Goal: Check status: Check status

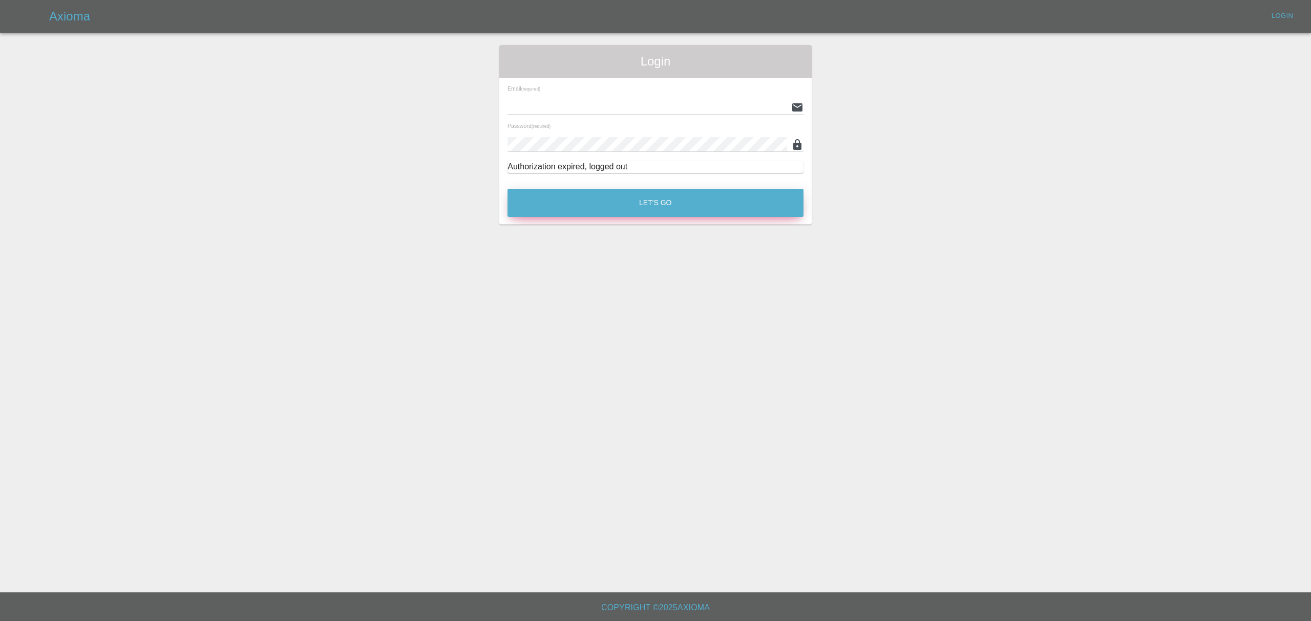
type input "[PERSON_NAME][EMAIL_ADDRESS][DOMAIN_NAME]"
click at [643, 203] on button "Let's Go" at bounding box center [655, 203] width 296 height 28
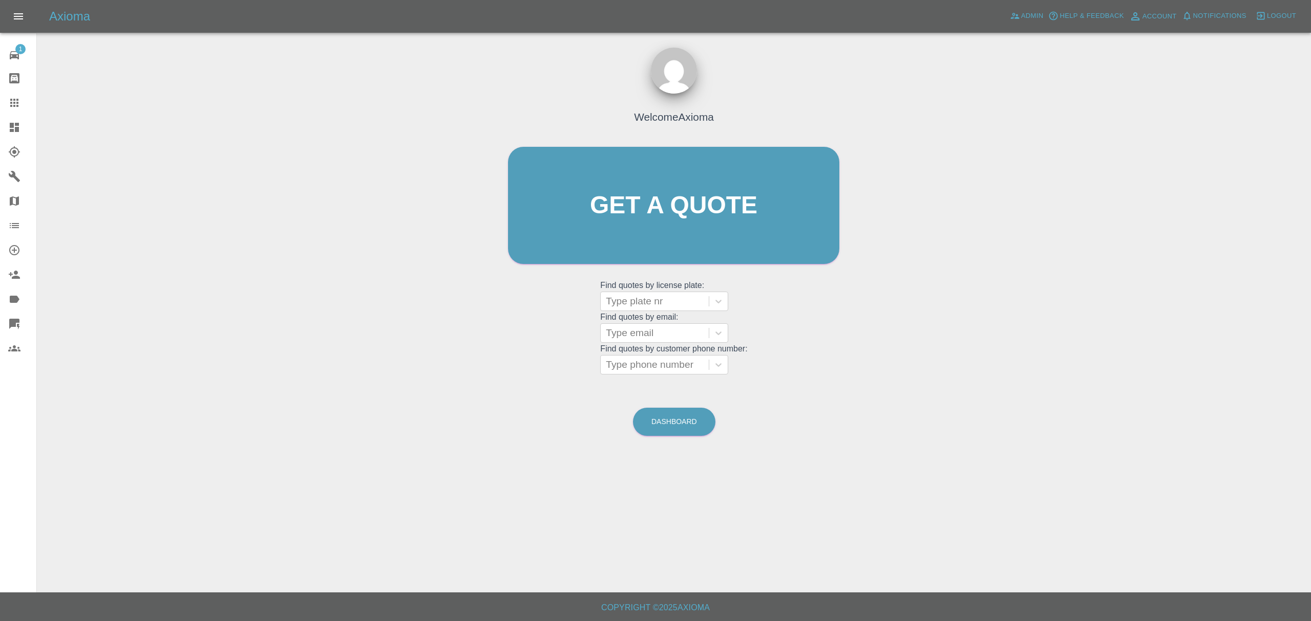
click at [19, 140] on link "Explorer" at bounding box center [18, 152] width 36 height 25
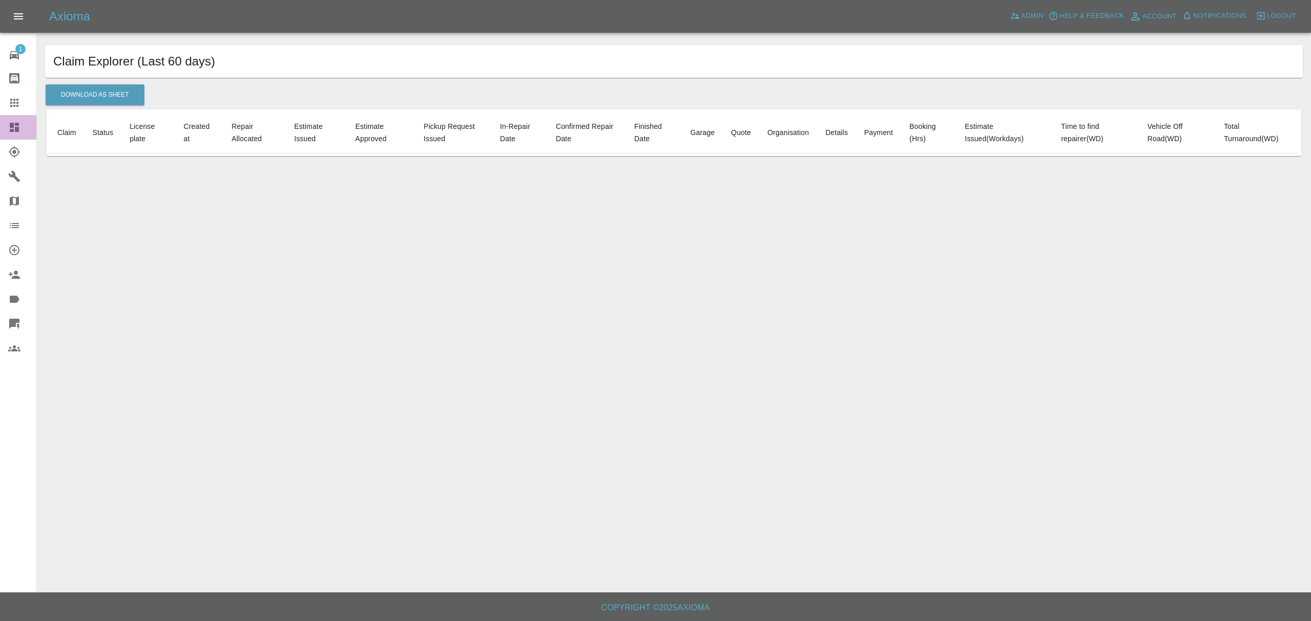
click at [18, 129] on icon at bounding box center [14, 127] width 9 height 9
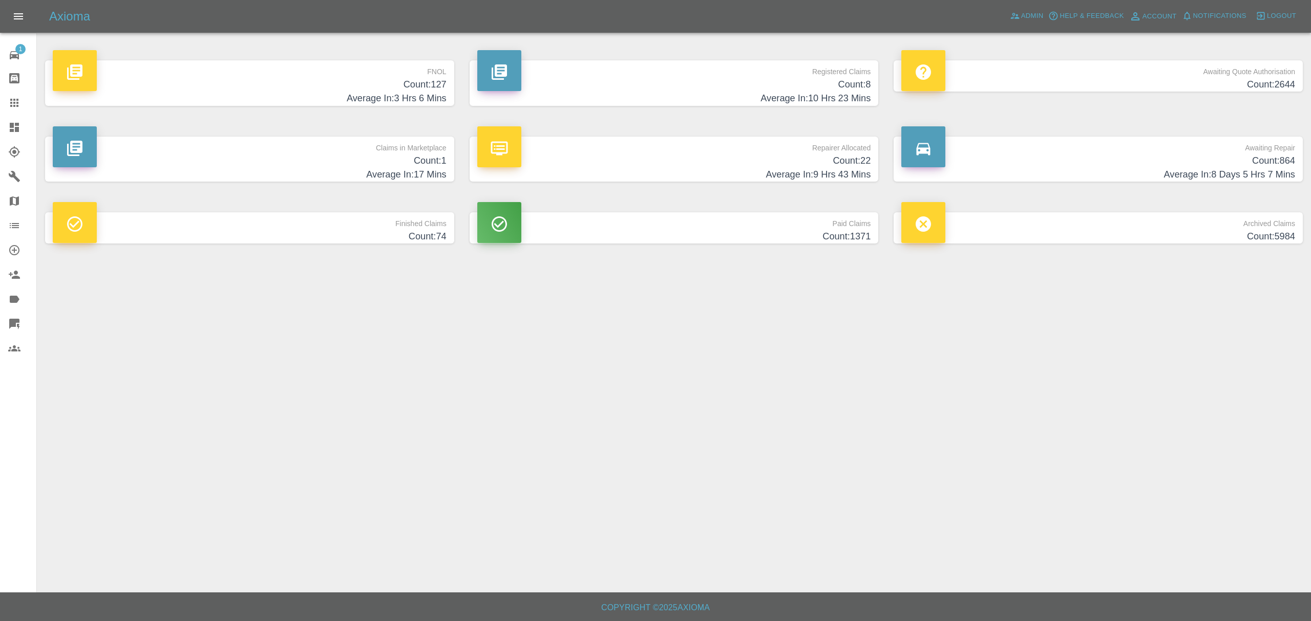
click at [1114, 152] on p "Awaiting Repair" at bounding box center [1098, 145] width 394 height 17
click at [1117, 79] on h4 "Count: 2644" at bounding box center [1098, 85] width 394 height 14
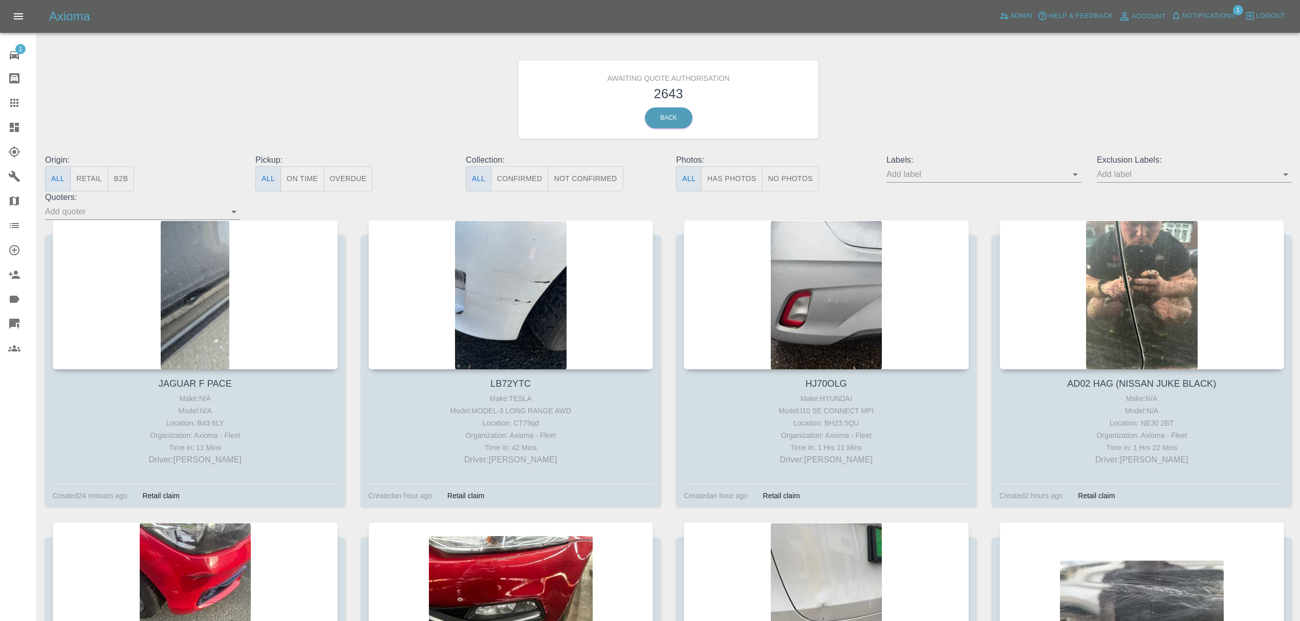
click at [918, 176] on input "text" at bounding box center [977, 174] width 180 height 16
type input "fynn"
click at [973, 270] on li "FynnAutoQuote" at bounding box center [984, 270] width 75 height 18
click at [17, 123] on icon at bounding box center [14, 127] width 9 height 9
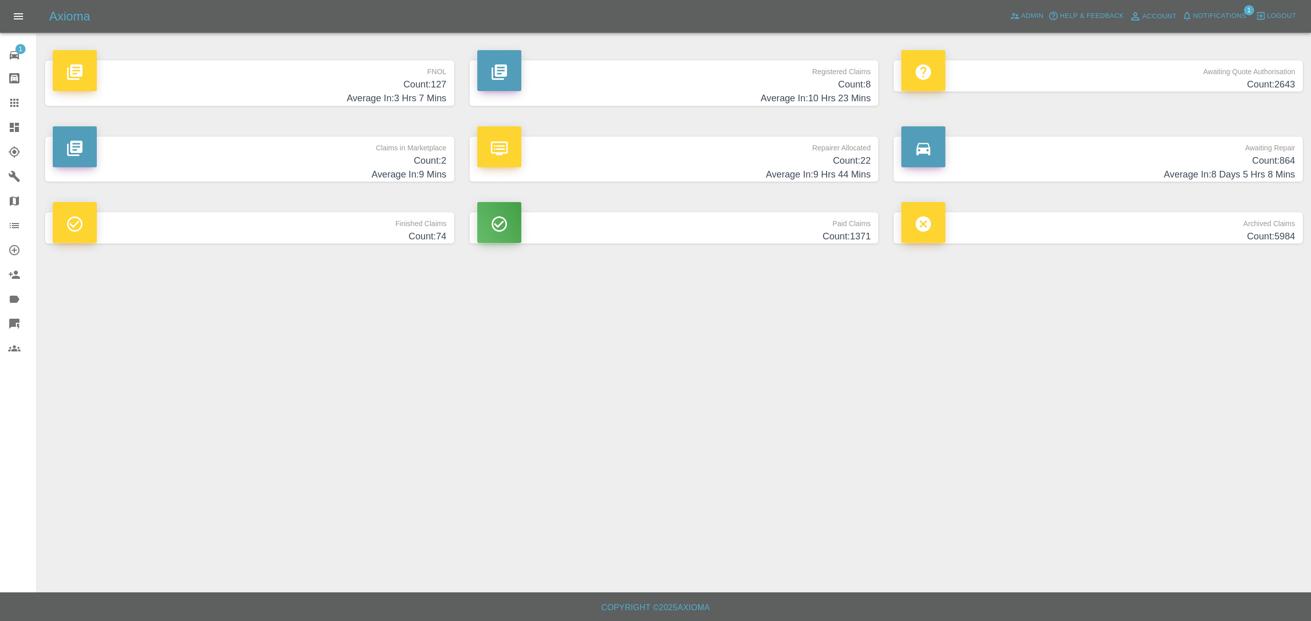
click at [310, 165] on h4 "Count: 2" at bounding box center [250, 161] width 394 height 14
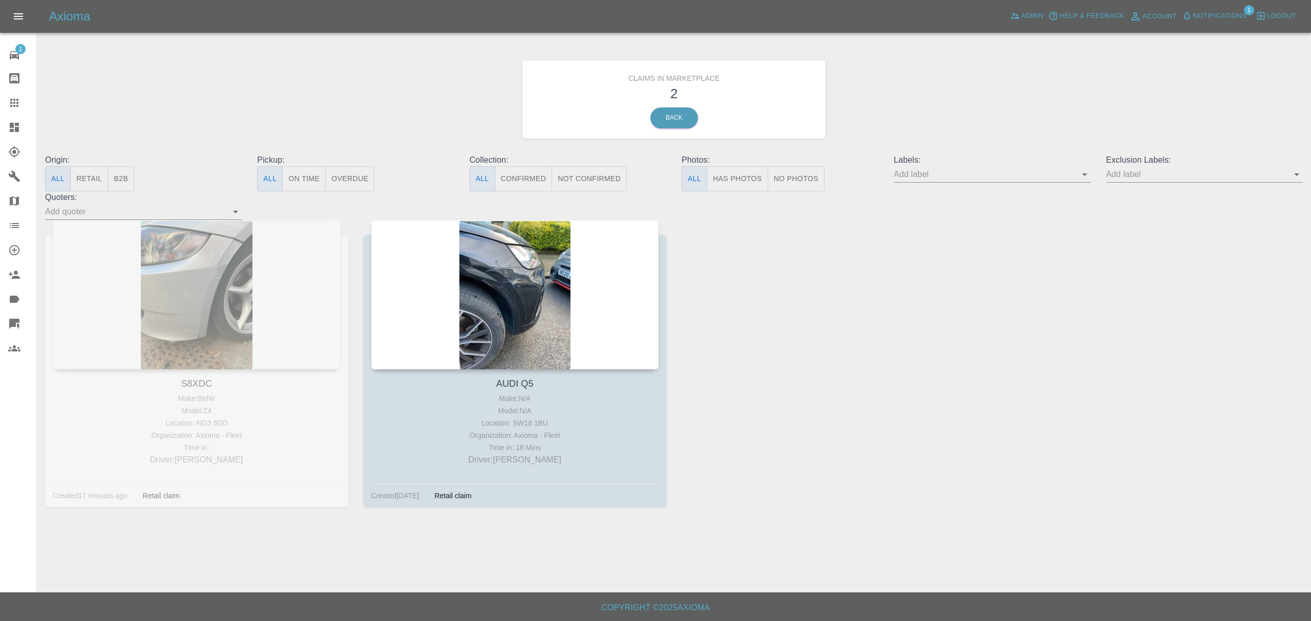
click at [5, 128] on link "Dashboard" at bounding box center [18, 127] width 36 height 25
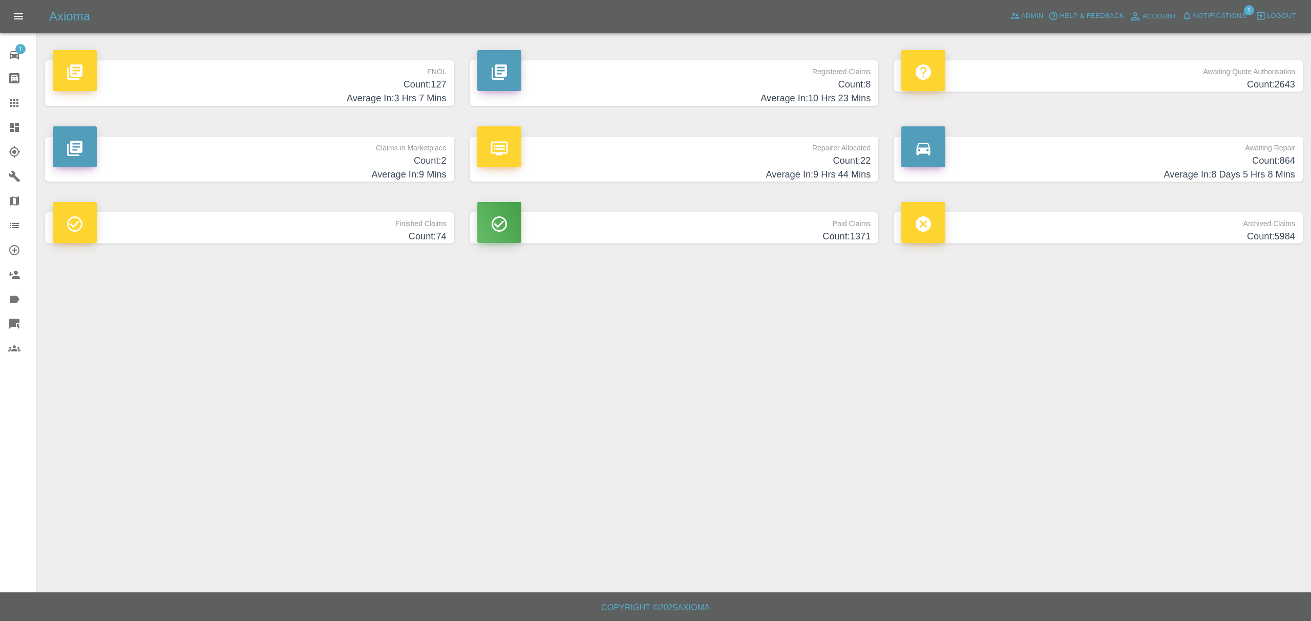
click at [8, 101] on icon at bounding box center [14, 103] width 12 height 12
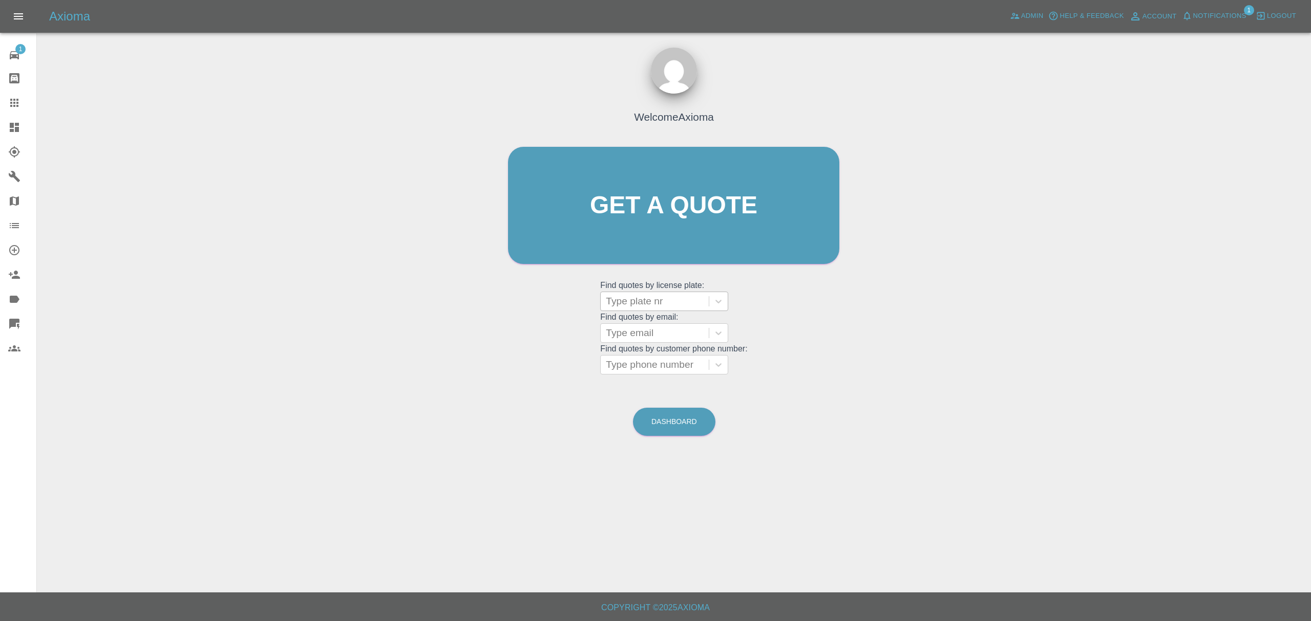
click at [649, 300] on div at bounding box center [655, 301] width 98 height 14
type input "s8xdc"
click at [659, 320] on div "S8XDC, In Marketplace" at bounding box center [664, 327] width 128 height 20
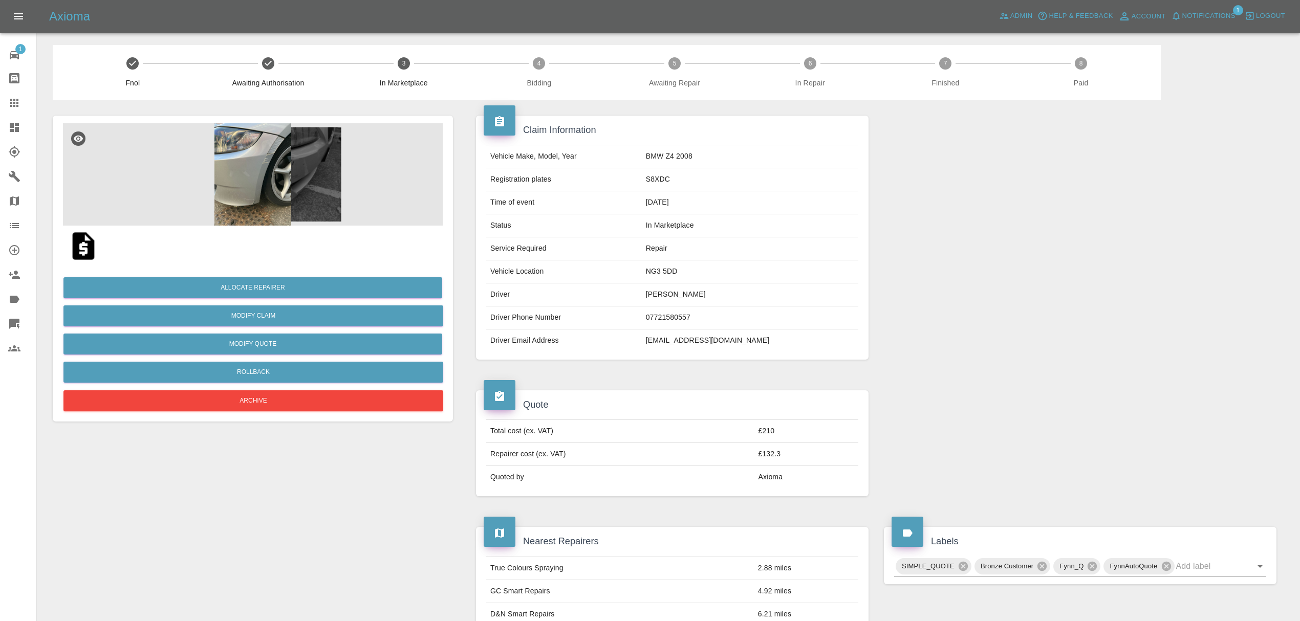
click at [244, 174] on img at bounding box center [253, 174] width 380 height 102
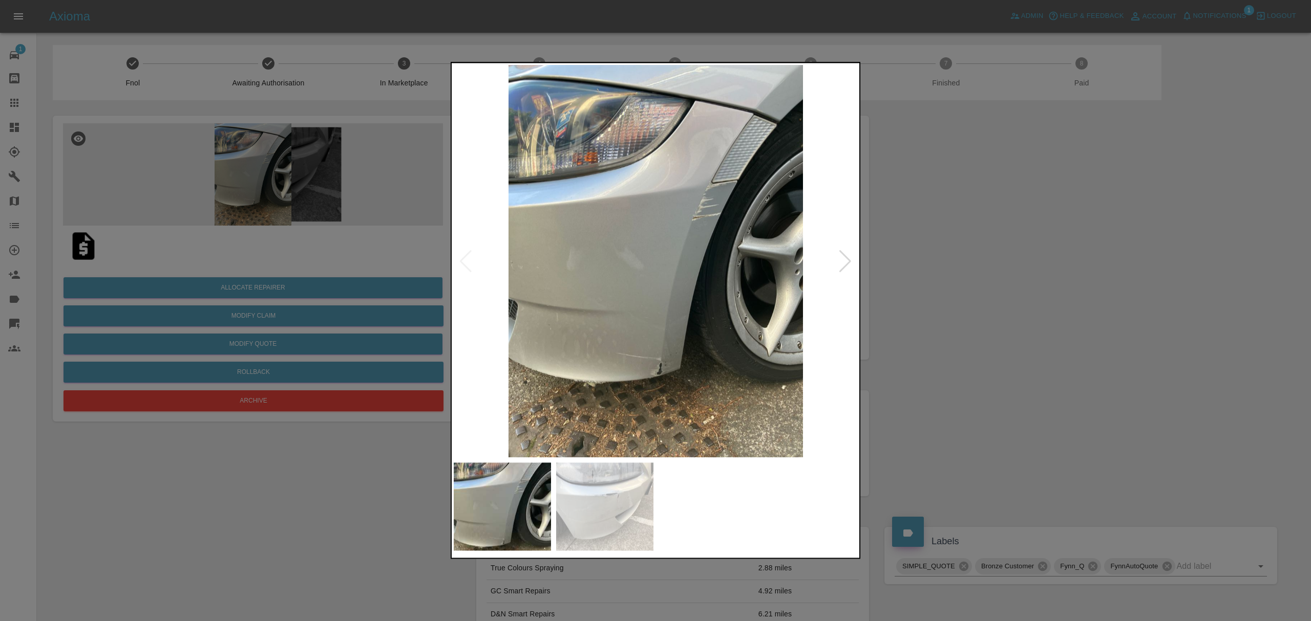
click at [844, 252] on div at bounding box center [845, 261] width 14 height 23
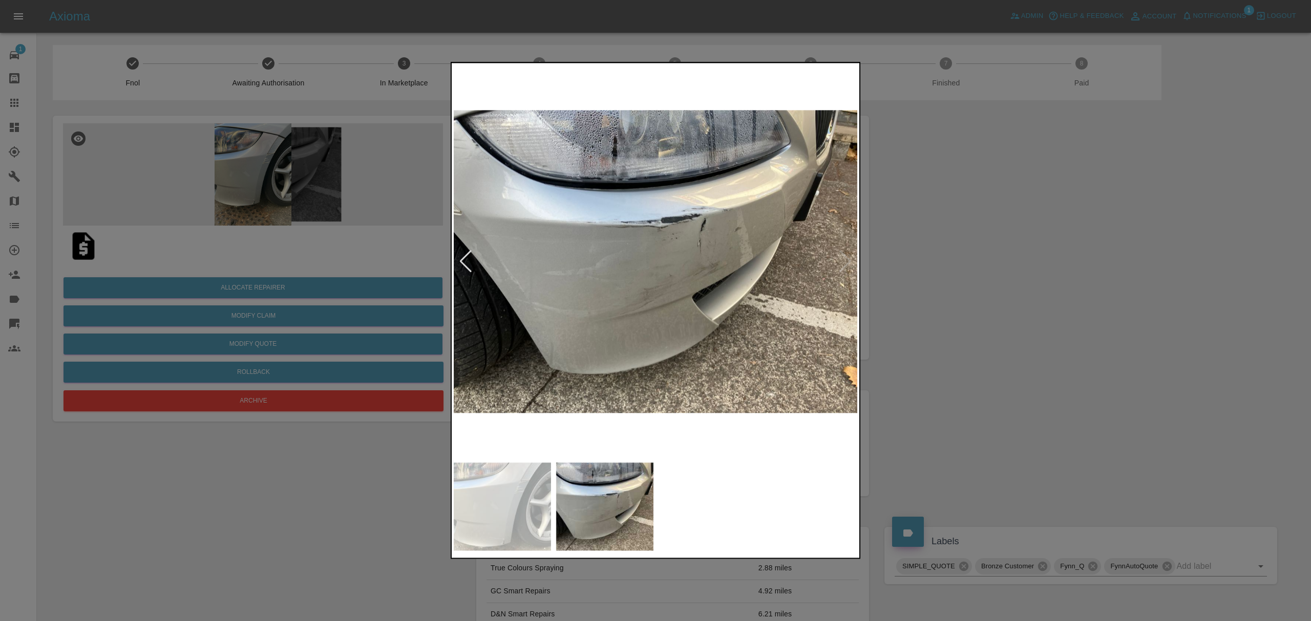
click at [924, 274] on div at bounding box center [655, 310] width 1311 height 621
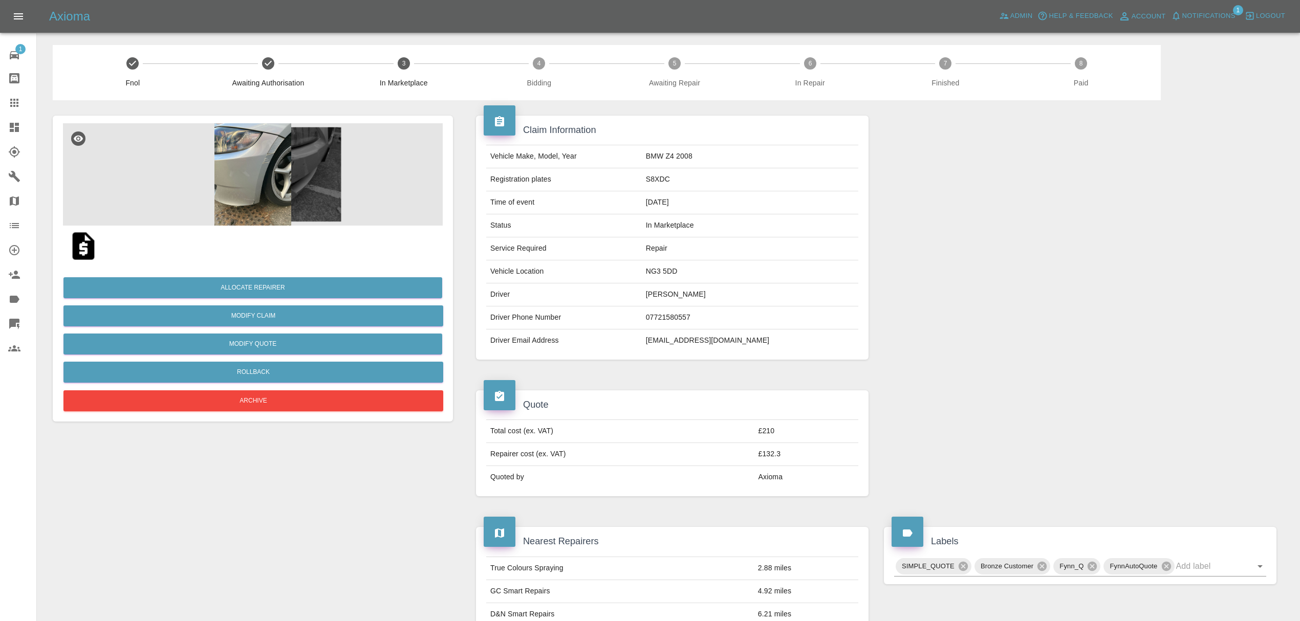
click at [272, 181] on img at bounding box center [253, 174] width 380 height 102
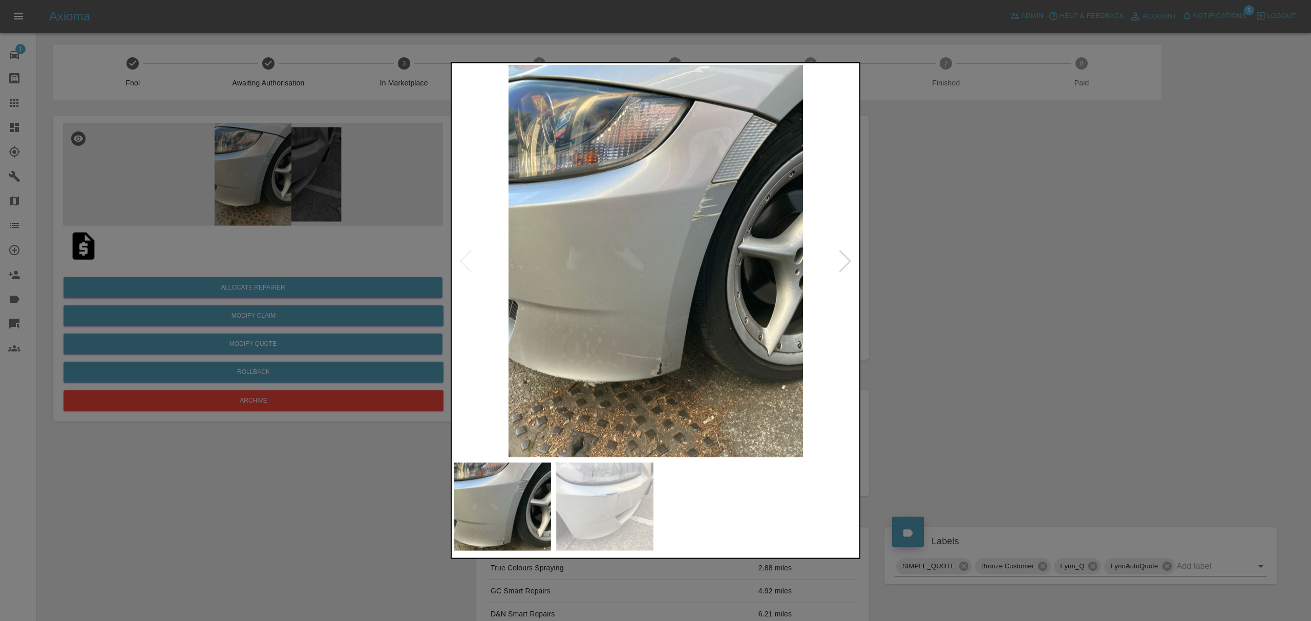
click at [846, 259] on div at bounding box center [845, 261] width 14 height 23
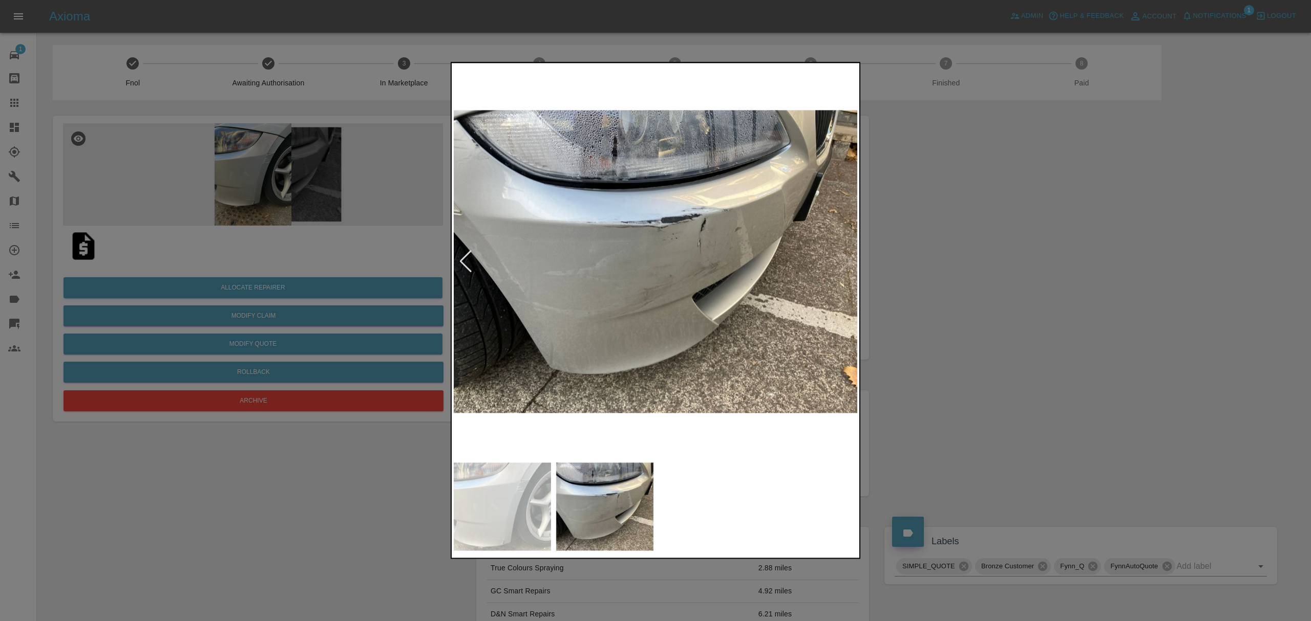
click at [960, 293] on div at bounding box center [655, 310] width 1311 height 621
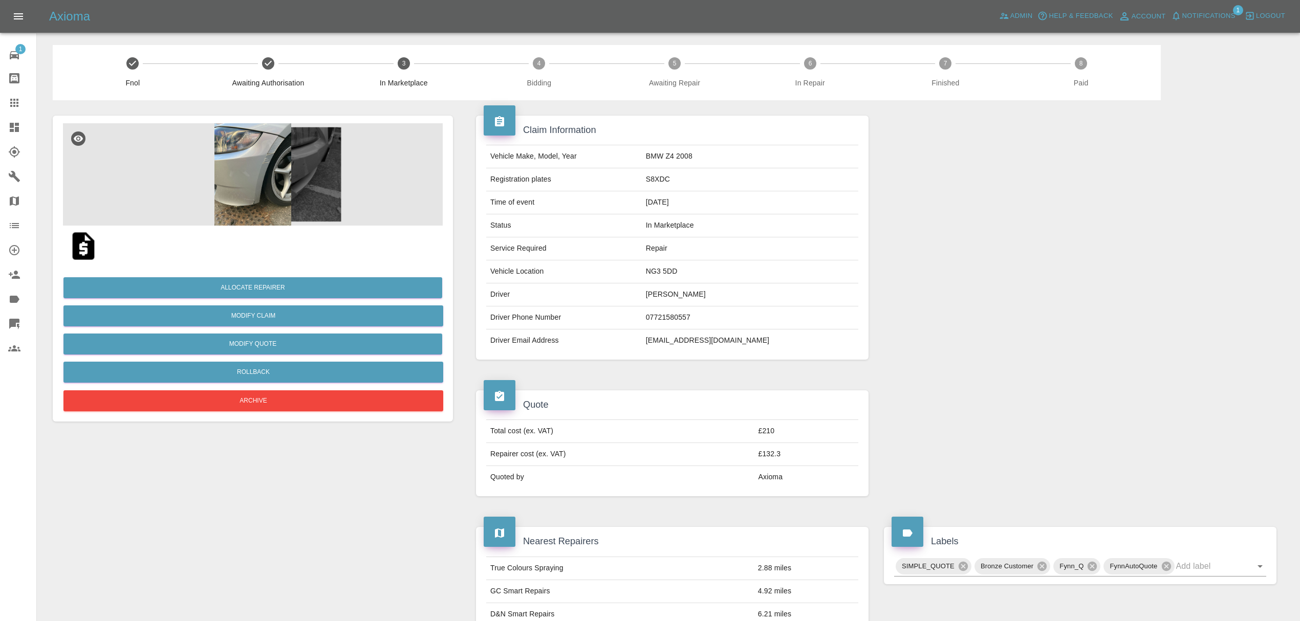
click at [263, 185] on img at bounding box center [253, 174] width 380 height 102
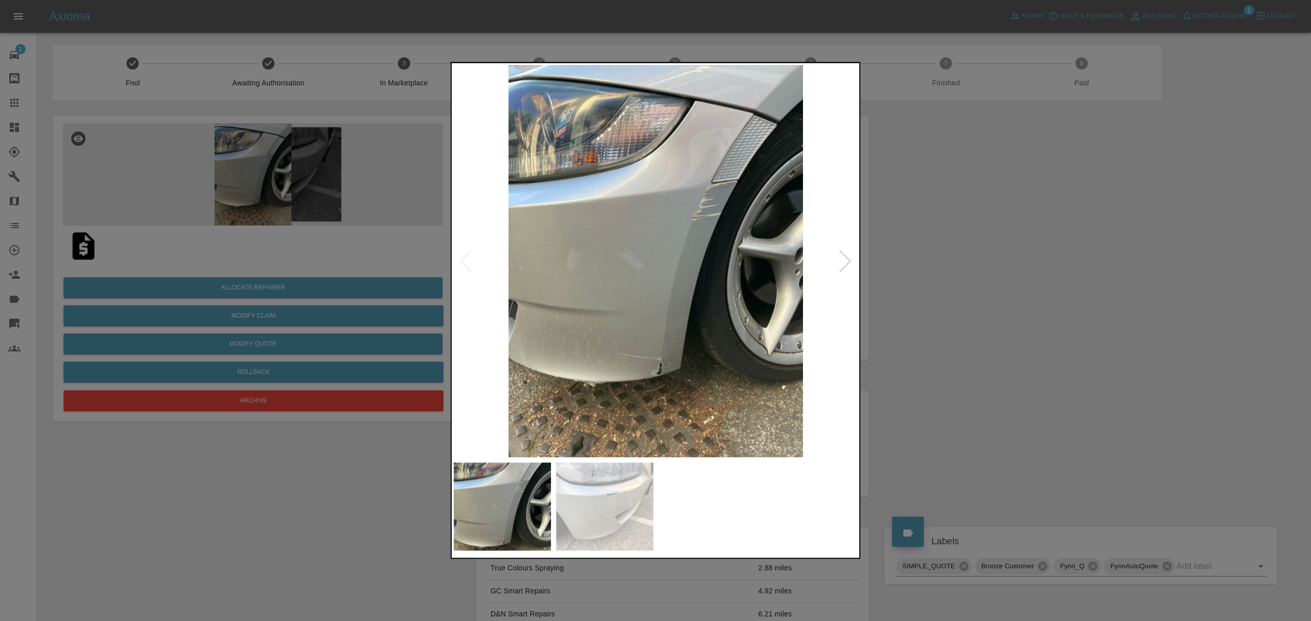
click at [842, 261] on div at bounding box center [845, 261] width 14 height 23
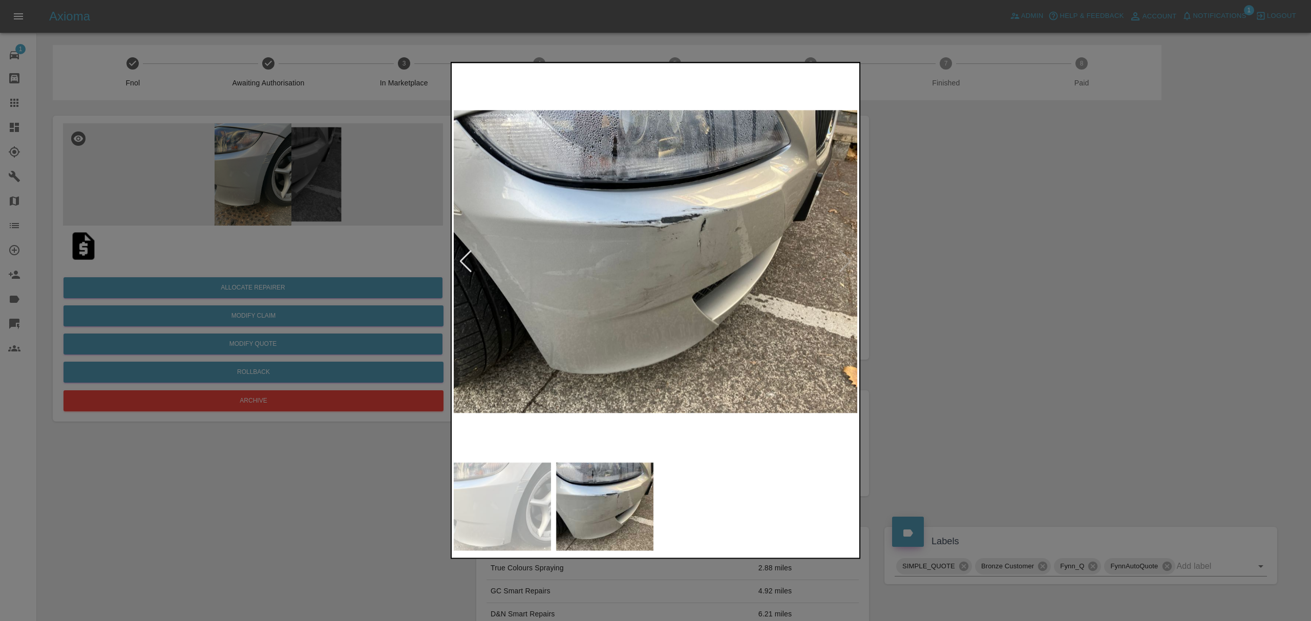
click at [978, 261] on div at bounding box center [655, 310] width 1311 height 621
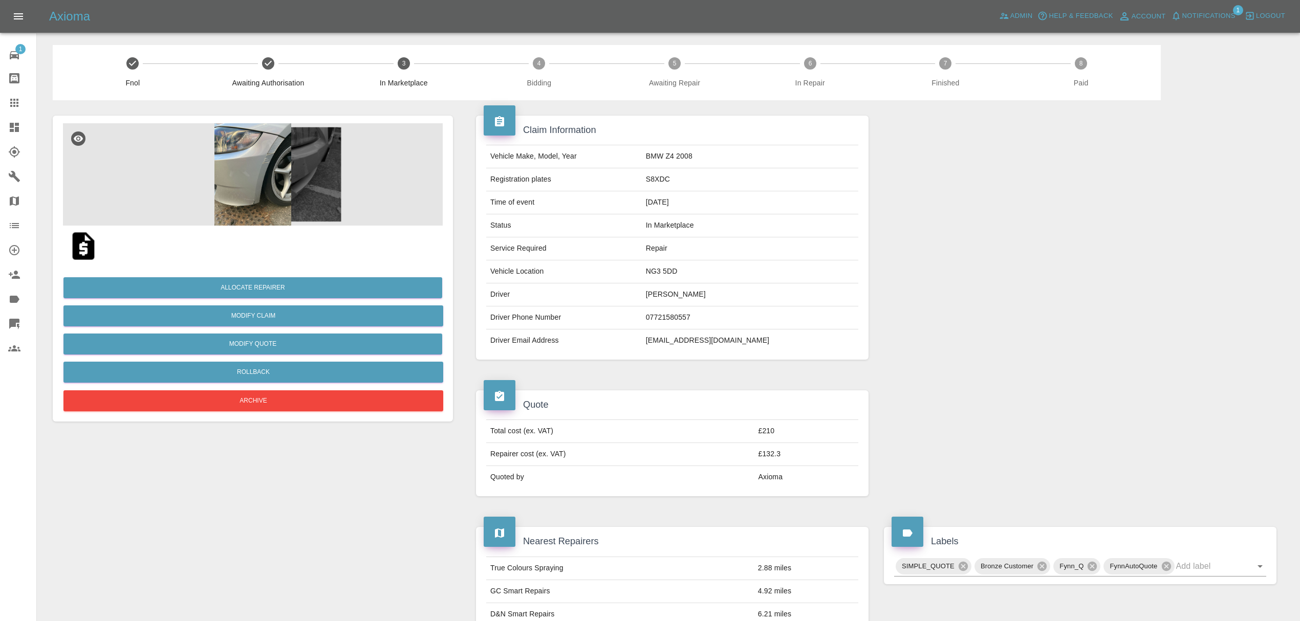
click at [1189, 16] on span "Notifications" at bounding box center [1209, 16] width 53 height 12
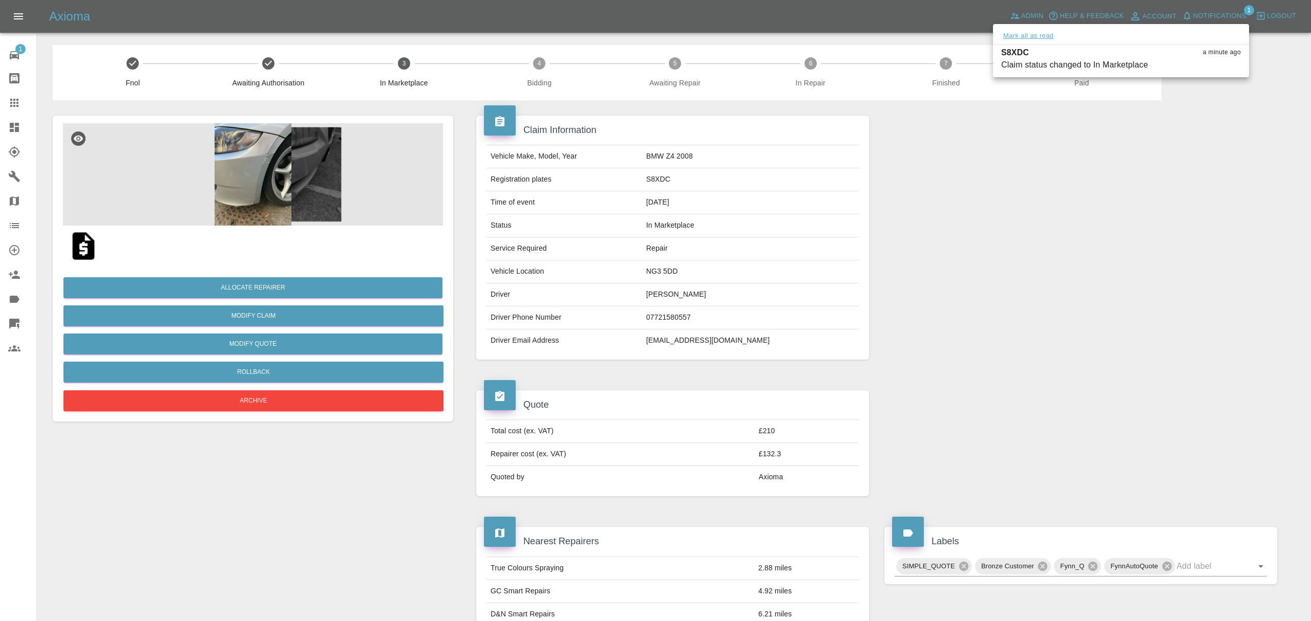
click at [1026, 31] on button "Mark all as read" at bounding box center [1028, 36] width 54 height 12
click at [979, 257] on div at bounding box center [655, 310] width 1311 height 621
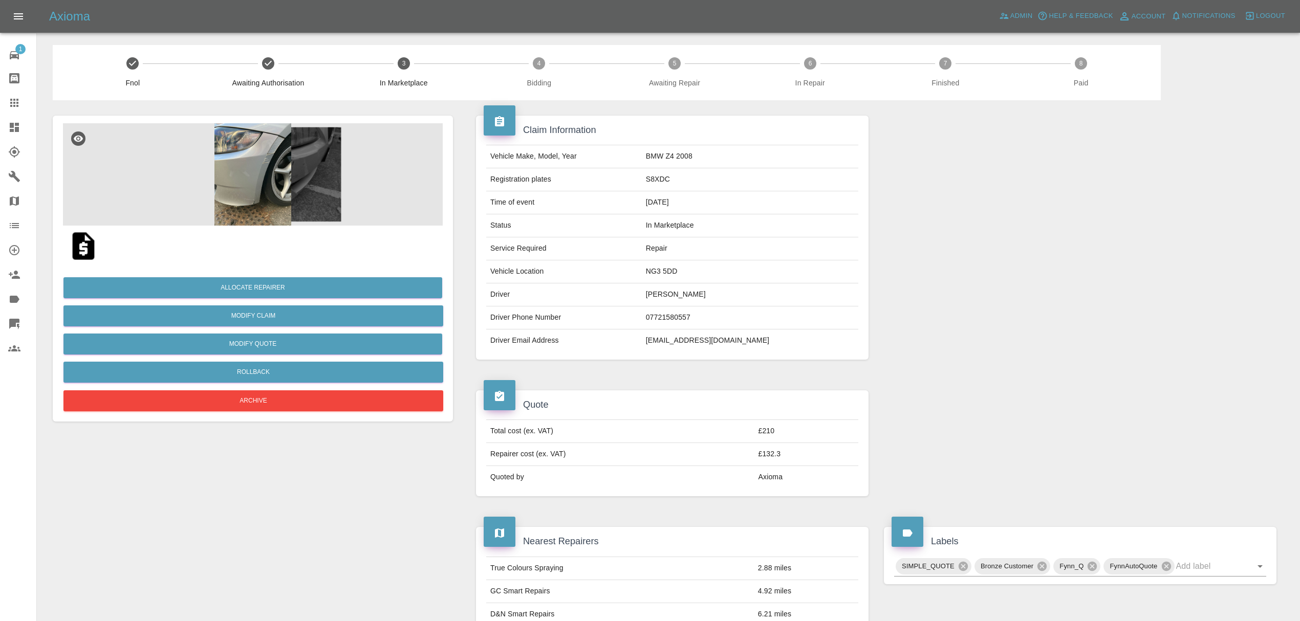
click at [21, 120] on link "Dashboard" at bounding box center [18, 127] width 36 height 25
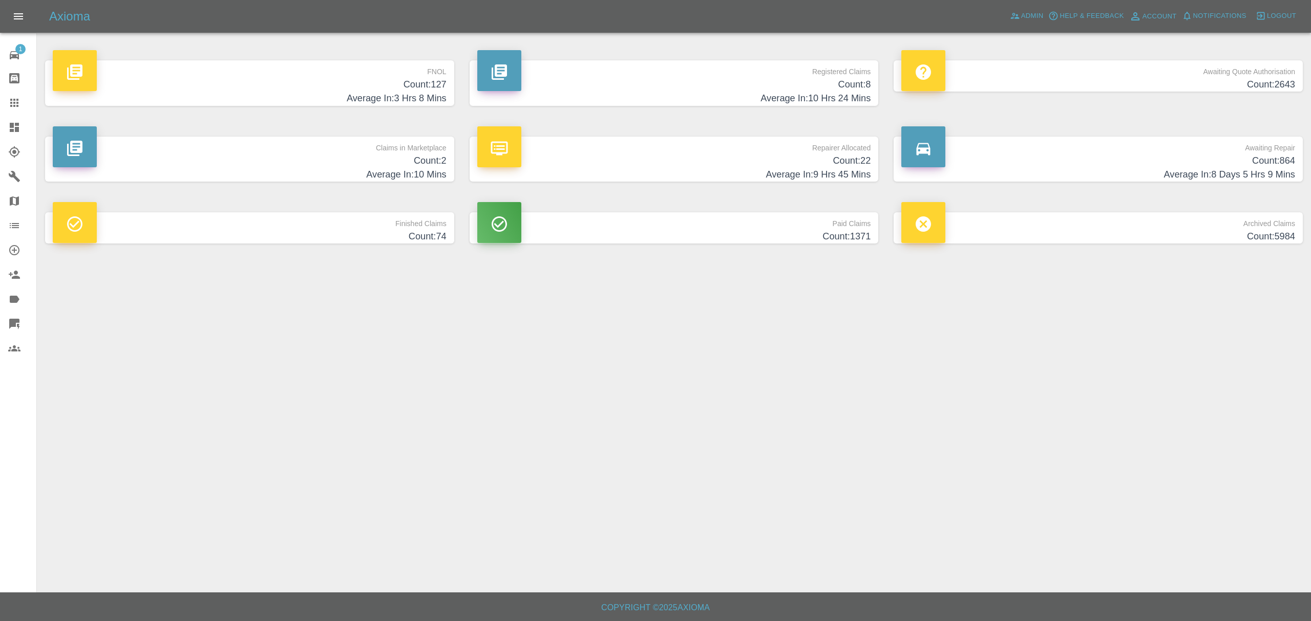
click at [7, 123] on link "Dashboard" at bounding box center [18, 127] width 36 height 25
click at [390, 79] on h4 "Count: 127" at bounding box center [250, 85] width 394 height 14
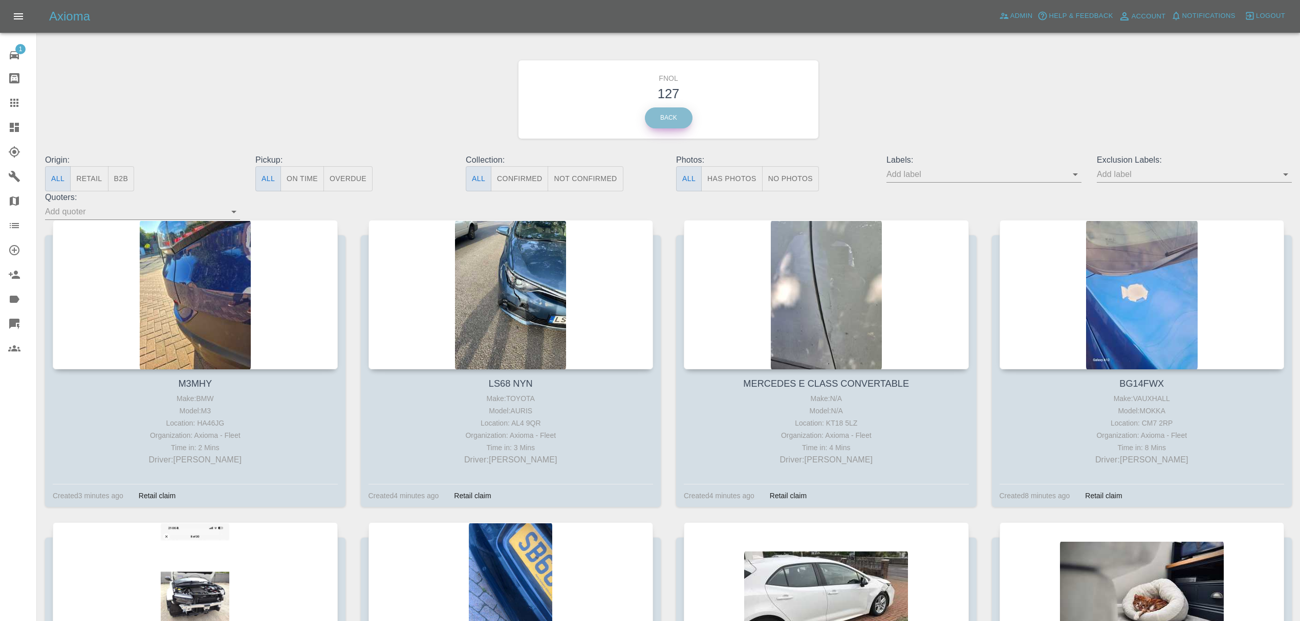
click at [691, 121] on link "Back" at bounding box center [669, 118] width 48 height 21
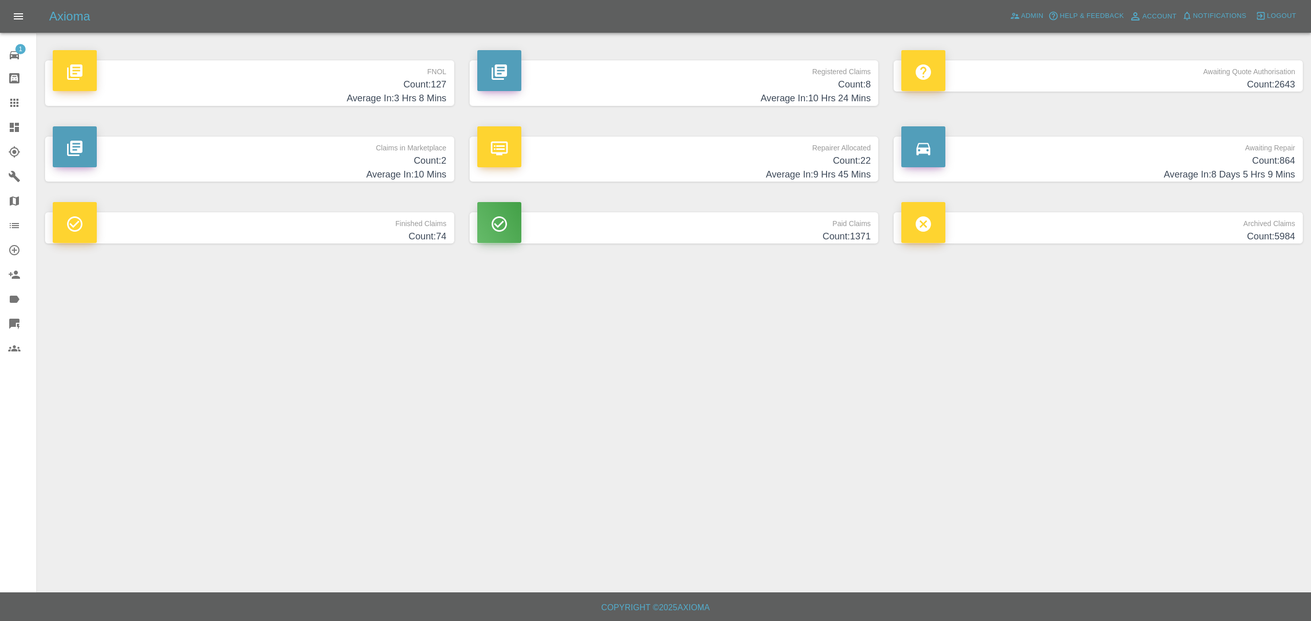
click at [414, 169] on h4 "Average In: 10 Mins" at bounding box center [250, 175] width 394 height 14
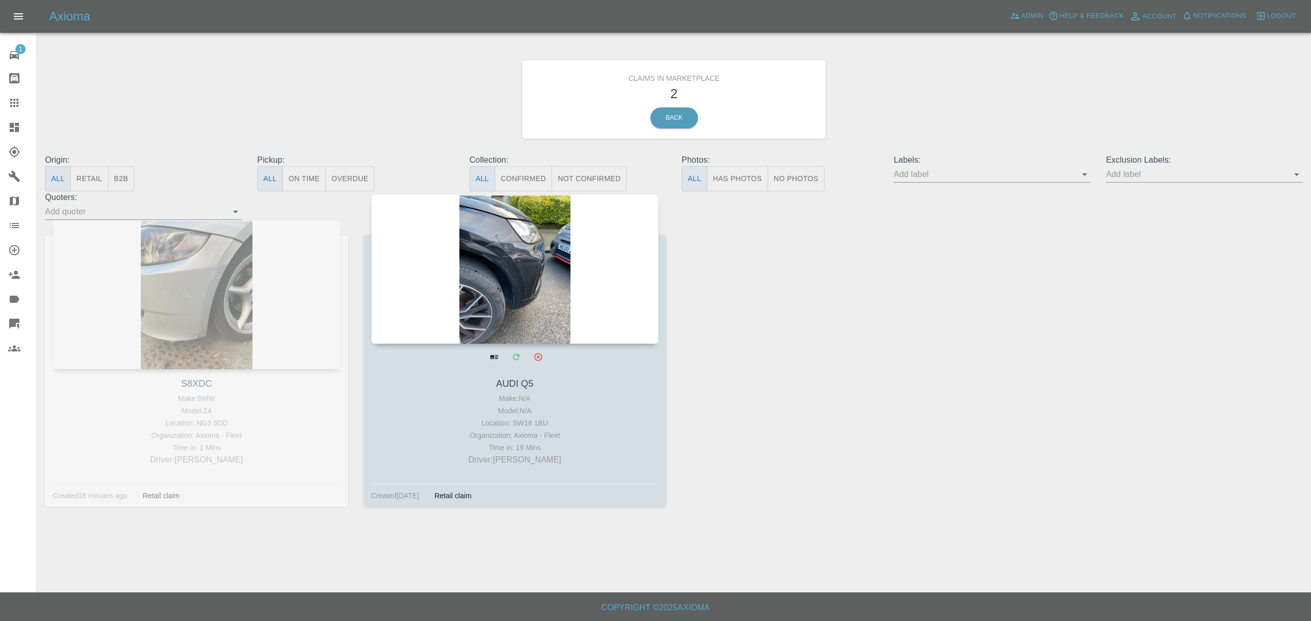
click at [553, 314] on div at bounding box center [515, 269] width 288 height 149
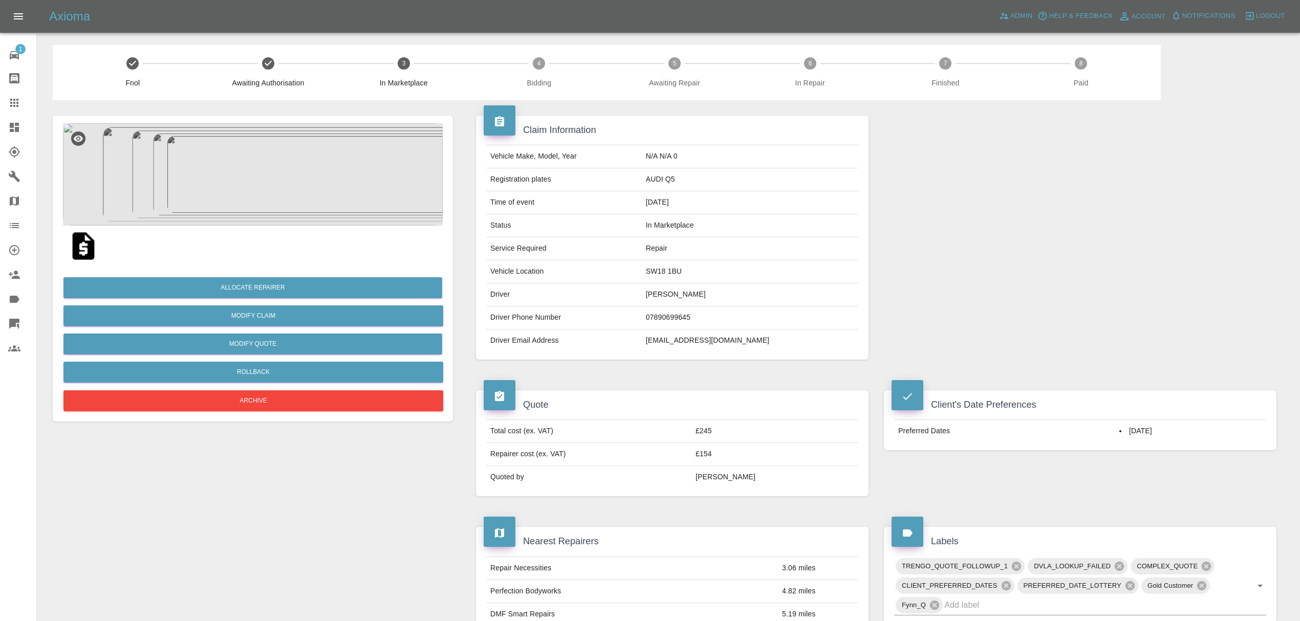
click at [9, 129] on icon at bounding box center [14, 127] width 12 height 12
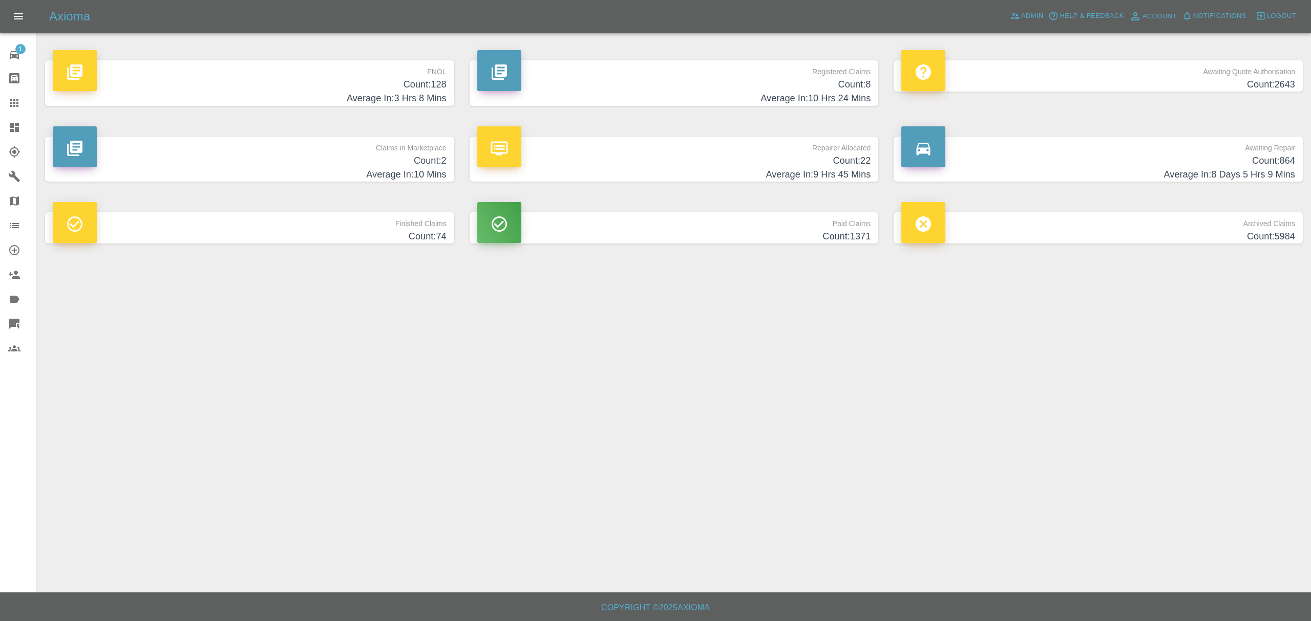
click at [428, 172] on h4 "Average In: 10 Mins" at bounding box center [250, 175] width 394 height 14
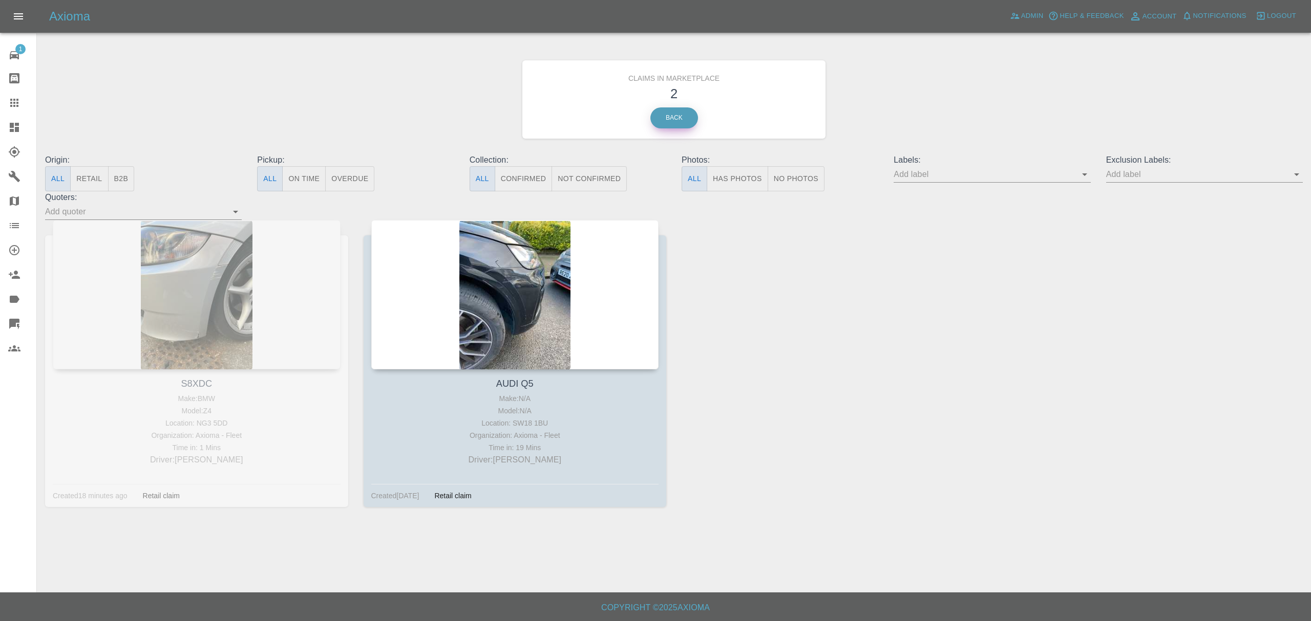
click at [671, 116] on link "Back" at bounding box center [674, 118] width 48 height 21
